Goal: Transaction & Acquisition: Subscribe to service/newsletter

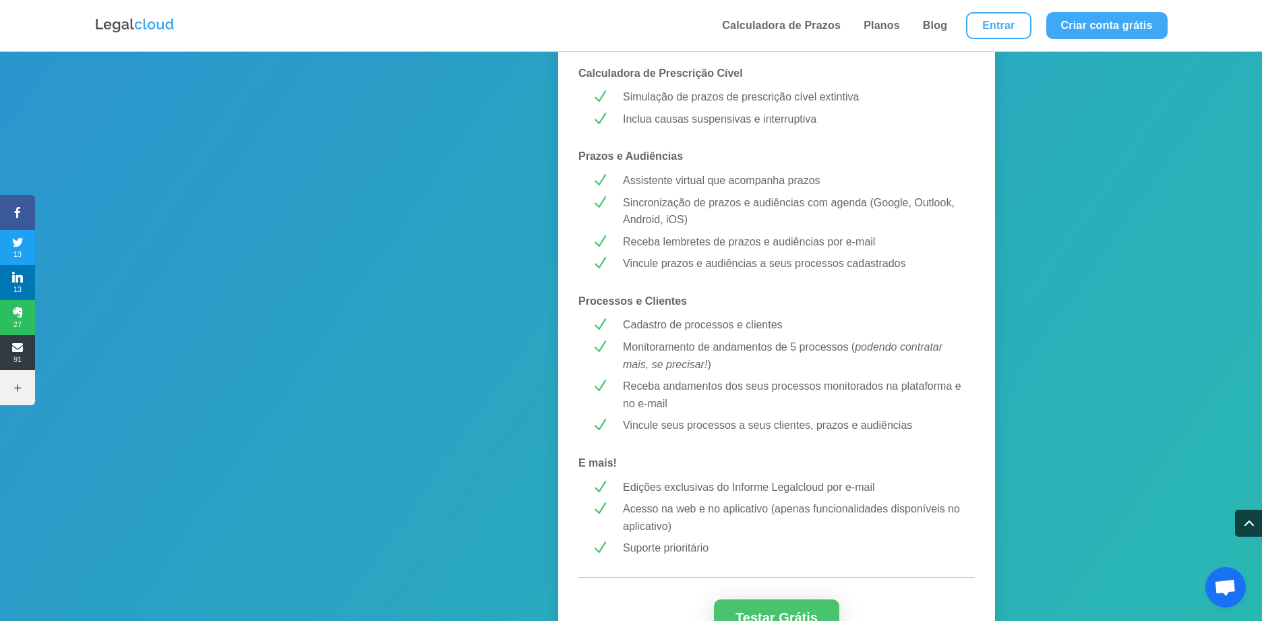
scroll to position [916, 0]
click at [713, 367] on p "Monitoramento de andamentos de 5 processos ( podendo contratar mais, se precisa…" at bounding box center [792, 356] width 339 height 34
click at [671, 404] on p "Receba andamentos dos seus processos monitorados na plataforma e no e-mail" at bounding box center [792, 395] width 339 height 34
click at [644, 425] on p "Vincule seus processos a seus clientes, prazos e audiências" at bounding box center [792, 426] width 339 height 18
click at [748, 417] on div "MELHOR CUSTO-BENEFÍCIO! PREMIUM R$ 43,99 /mês Testar Grátis Calculadora de Praz…" at bounding box center [776, 25] width 437 height 1391
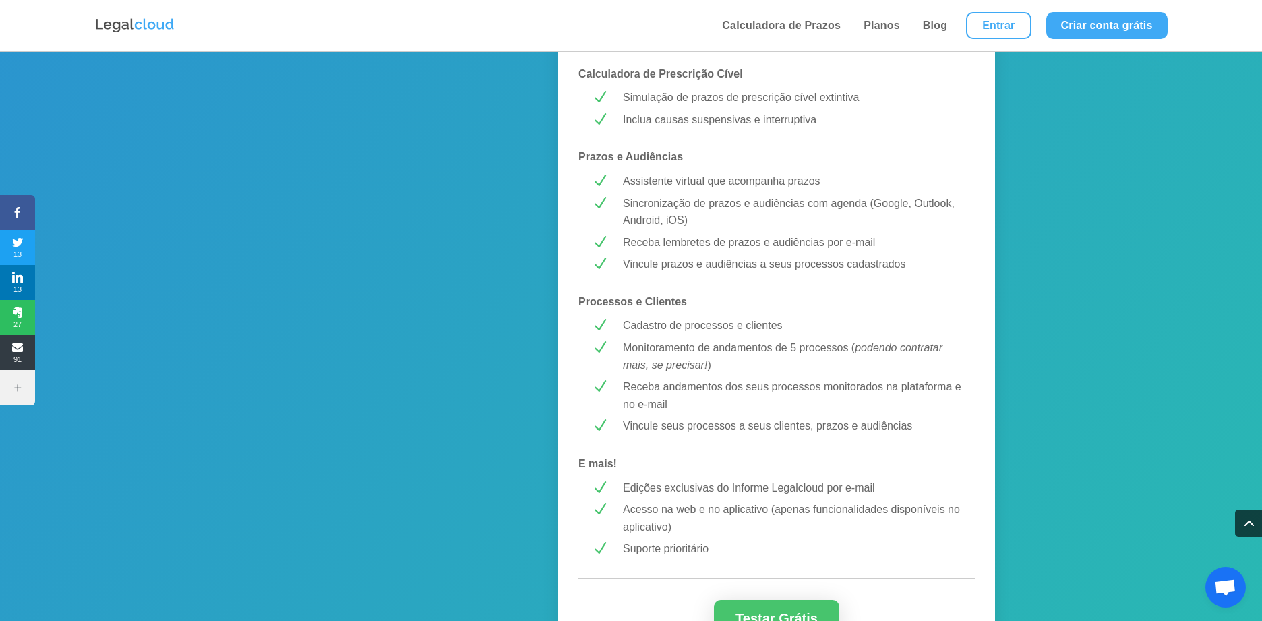
click at [844, 424] on p "Vincule seus processos a seus clientes, prazos e audiências" at bounding box center [792, 426] width 339 height 18
click at [916, 428] on p "Vincule seus processos a seus clientes, prazos e audiências" at bounding box center [792, 426] width 339 height 18
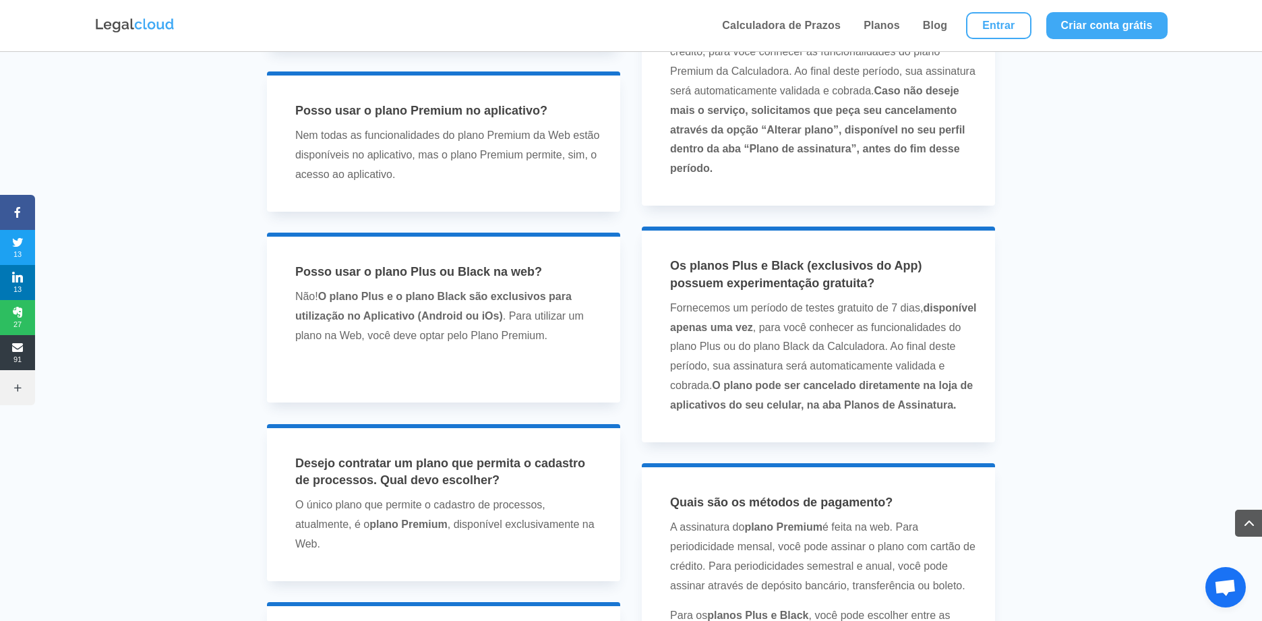
scroll to position [3070, 0]
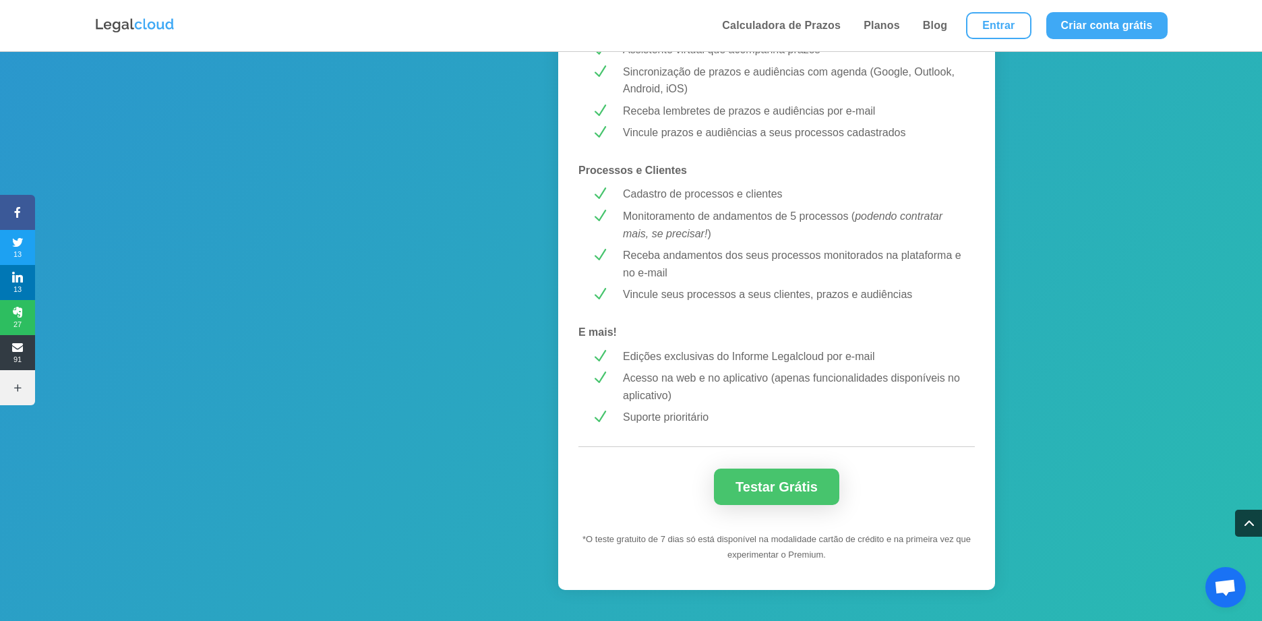
scroll to position [1201, 0]
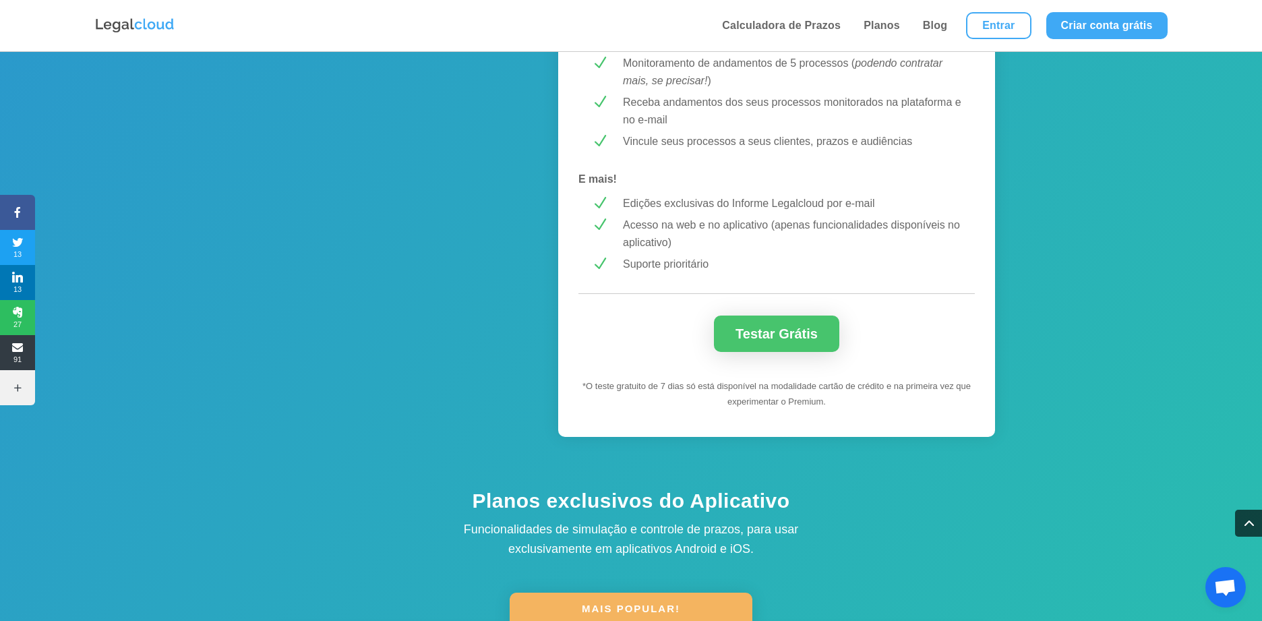
click at [764, 327] on link "Testar Grátis" at bounding box center [776, 333] width 125 height 36
